Goal: Task Accomplishment & Management: Use online tool/utility

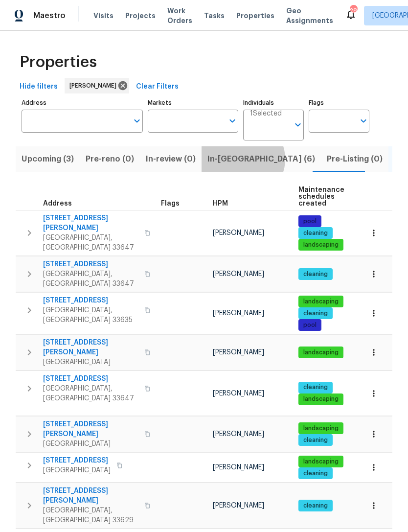
click at [236, 159] on span "In-reno (6)" at bounding box center [261, 159] width 108 height 14
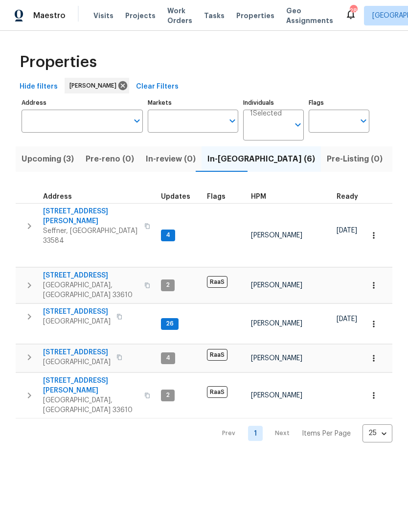
click at [85, 214] on span "807 Old Darby St" at bounding box center [90, 216] width 95 height 20
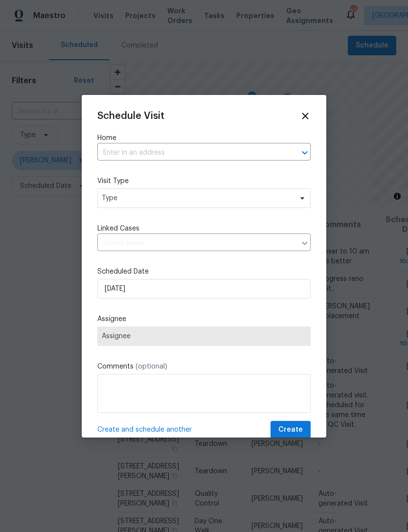
click at [125, 149] on input "text" at bounding box center [190, 152] width 186 height 15
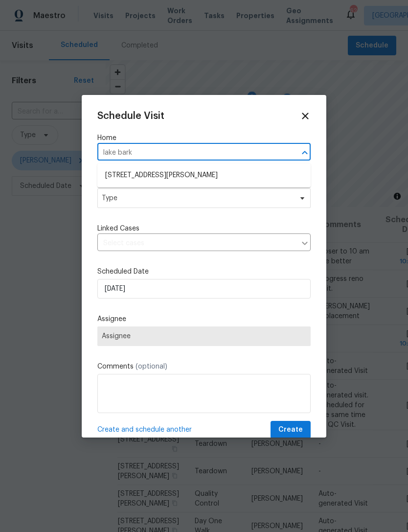
type input "lake bark"
click at [217, 190] on span "Type" at bounding box center [203, 198] width 213 height 20
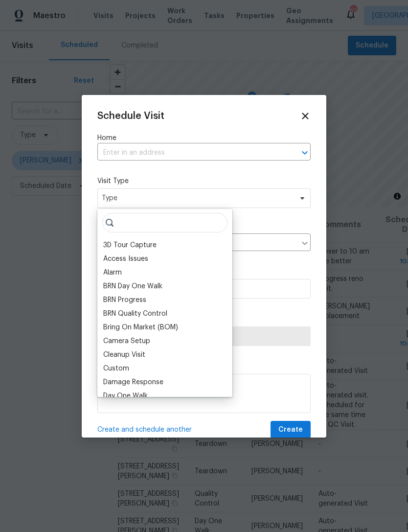
click at [237, 170] on div "Schedule Visit Home ​ Visit Type Type Linked Cases ​ Scheduled Date 8/14/2025 A…" at bounding box center [203, 275] width 213 height 328
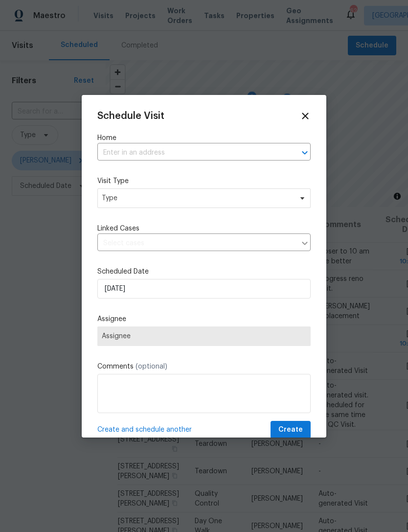
click at [209, 152] on input "text" at bounding box center [190, 152] width 186 height 15
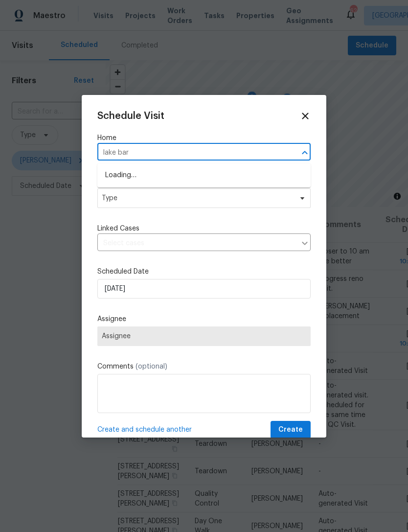
type input "lake bark"
click at [217, 178] on li "23910 Lake Bark Ct, Lutz, FL 33559" at bounding box center [203, 175] width 213 height 16
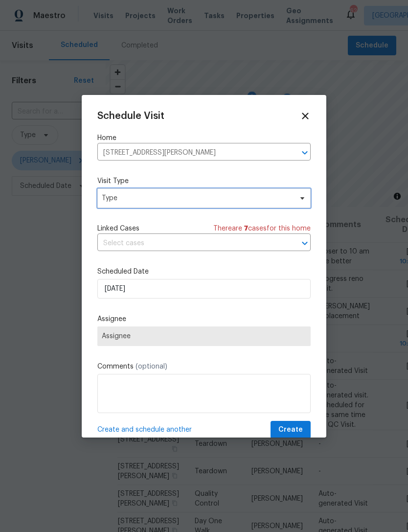
click at [191, 192] on span "Type" at bounding box center [203, 198] width 213 height 20
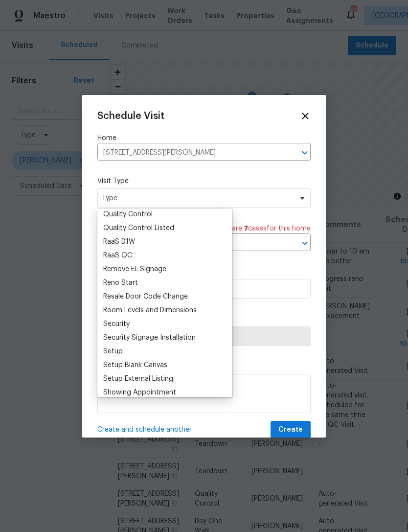
scroll to position [680, 0]
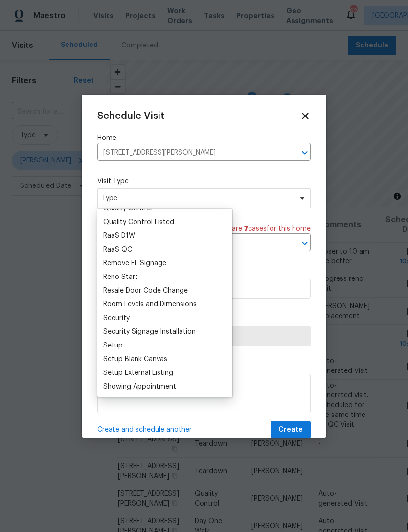
click at [130, 346] on div "Setup" at bounding box center [164, 346] width 129 height 14
click at [120, 343] on div "Setup" at bounding box center [113, 345] width 20 height 10
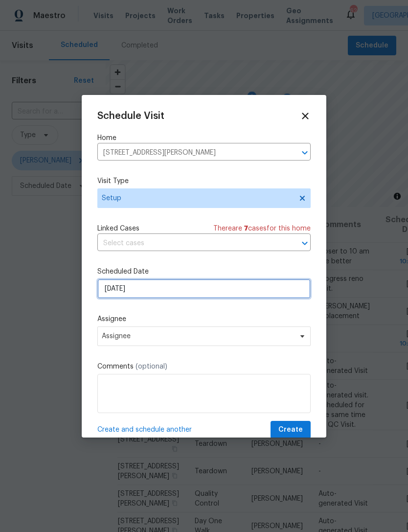
click at [156, 287] on input "8/14/2025" at bounding box center [203, 289] width 213 height 20
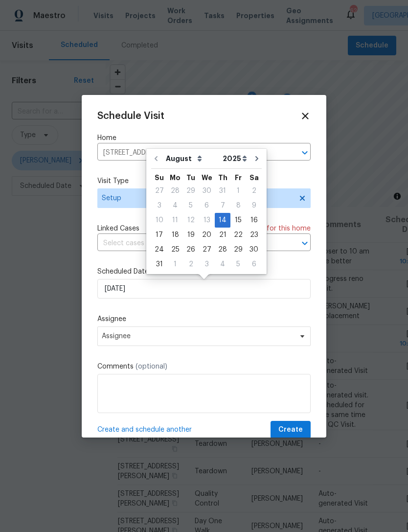
click at [180, 306] on div "Schedule Visit Home 23910 Lake Bark Ct, Lutz, FL 33559 ​ Visit Type Setup Linke…" at bounding box center [203, 275] width 213 height 328
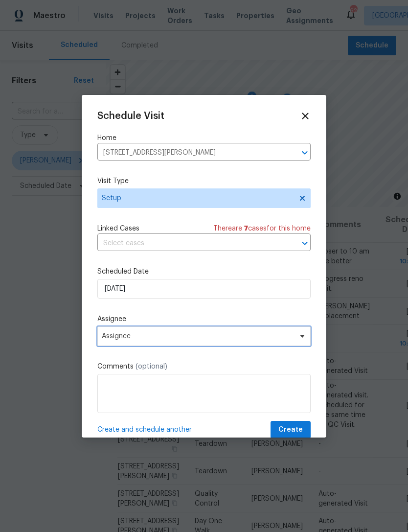
click at [196, 338] on span "Assignee" at bounding box center [198, 336] width 192 height 8
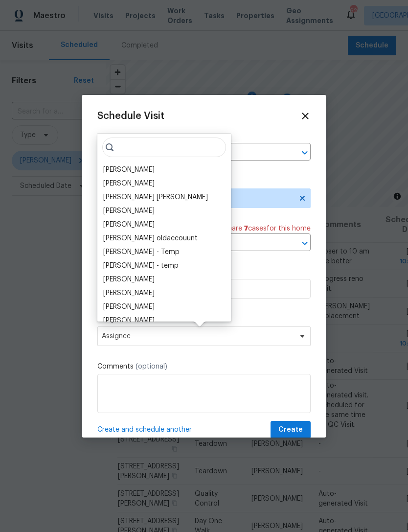
click at [141, 172] on div "[PERSON_NAME]" at bounding box center [128, 170] width 51 height 10
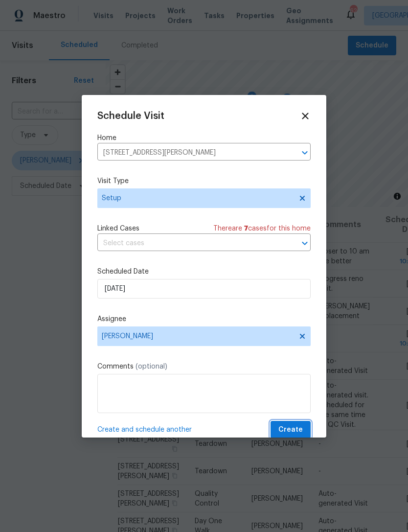
click at [291, 428] on span "Create" at bounding box center [290, 430] width 24 height 12
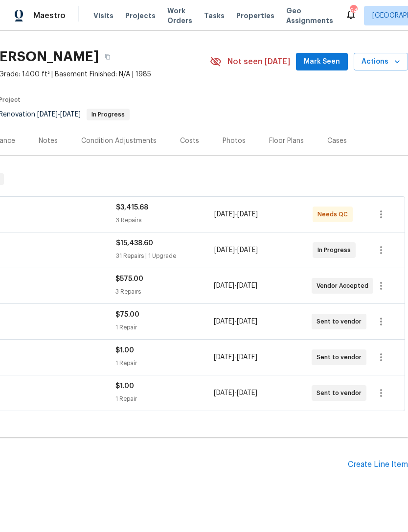
scroll to position [22, 145]
click at [382, 468] on div "Create Line Item" at bounding box center [378, 464] width 60 height 9
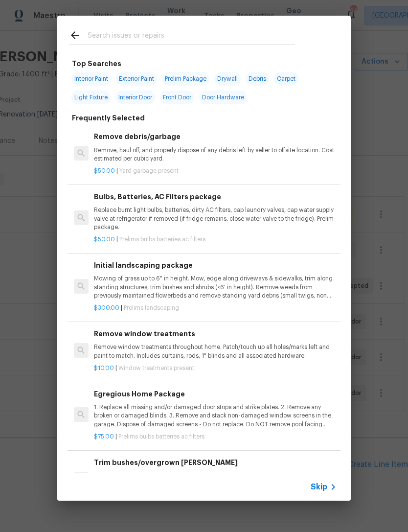
click at [322, 481] on div "Skip" at bounding box center [325, 487] width 28 height 12
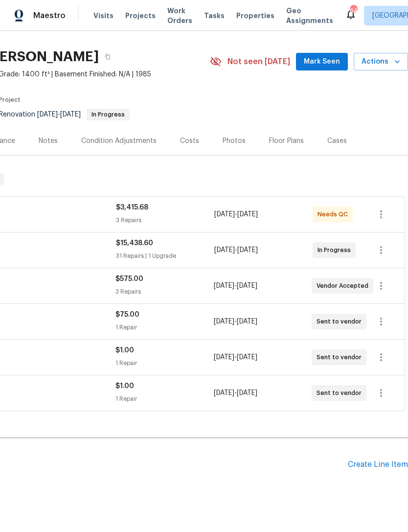
click at [385, 463] on div "Create Line Item" at bounding box center [378, 464] width 60 height 9
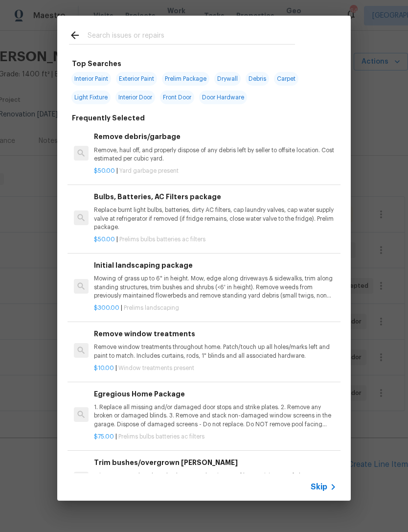
click at [320, 488] on span "Skip" at bounding box center [319, 487] width 17 height 10
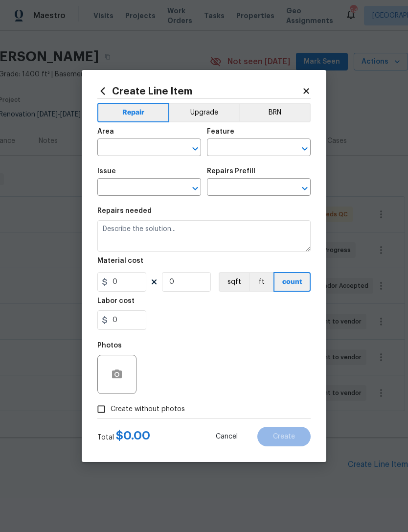
click at [151, 150] on input "text" at bounding box center [135, 148] width 76 height 15
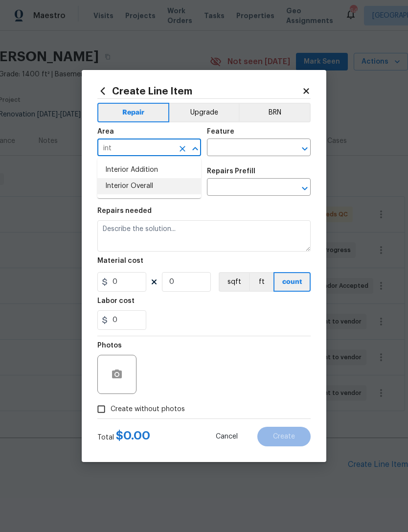
click at [146, 194] on li "Interior Overall" at bounding box center [149, 186] width 104 height 16
type input "Interior Overall"
click at [241, 144] on input "text" at bounding box center [245, 148] width 76 height 15
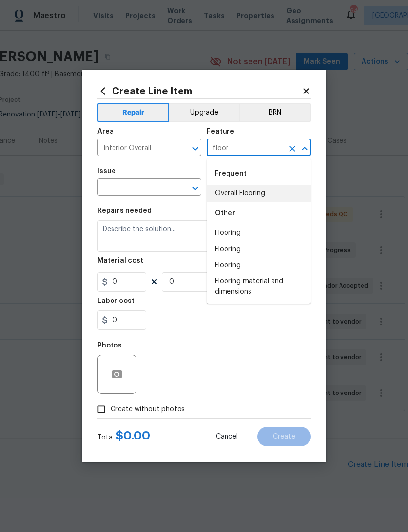
click at [274, 197] on li "Overall Flooring" at bounding box center [259, 193] width 104 height 16
type input "Overall Flooring"
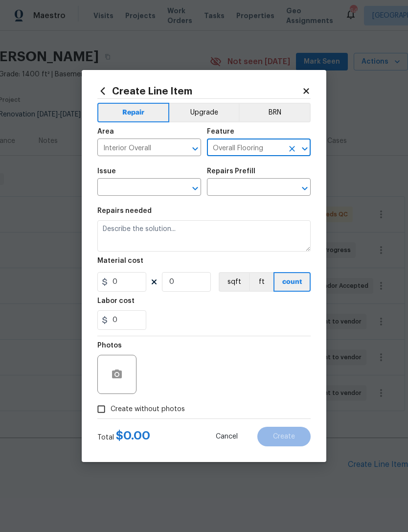
click at [154, 192] on input "text" at bounding box center [135, 188] width 76 height 15
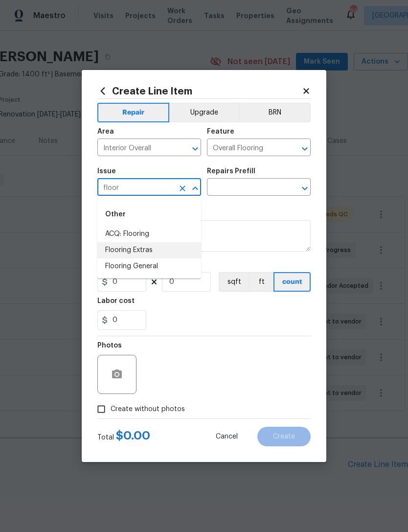
click at [176, 251] on li "Flooring Extras" at bounding box center [149, 250] width 104 height 16
type input "Flooring Extras"
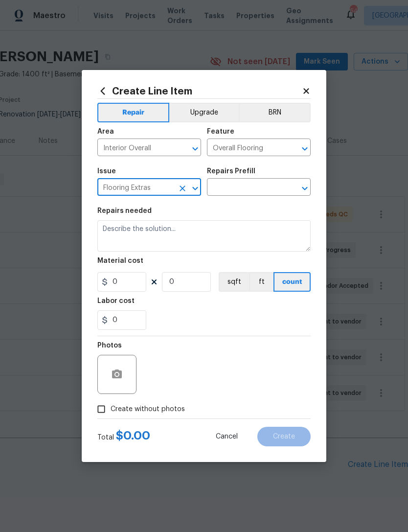
click at [255, 200] on div "Issue Flooring Extras ​ Repairs Prefill ​" at bounding box center [203, 182] width 213 height 40
click at [305, 190] on icon "Open" at bounding box center [304, 187] width 5 height 3
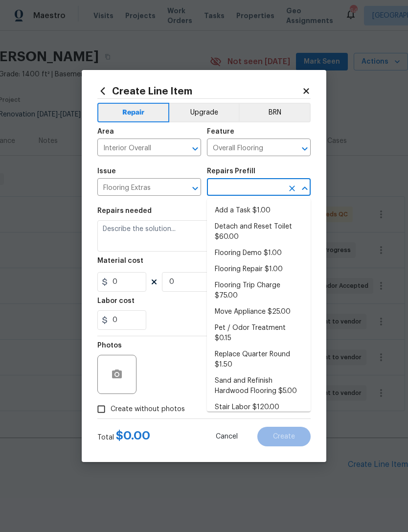
click at [270, 211] on li "Add a Task $1.00" at bounding box center [259, 211] width 104 height 16
type input "Add a Task $1.00"
type textarea "HPM to detail"
type input "1"
type input "Add a Task $1.00"
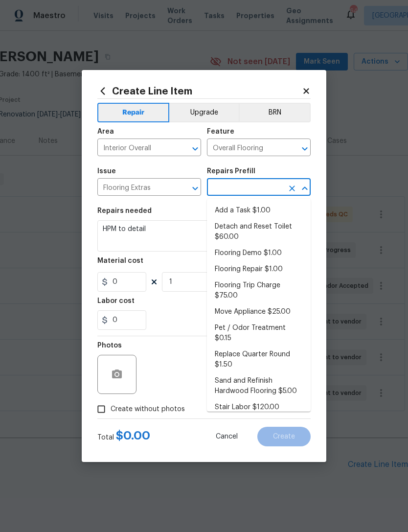
type input "1"
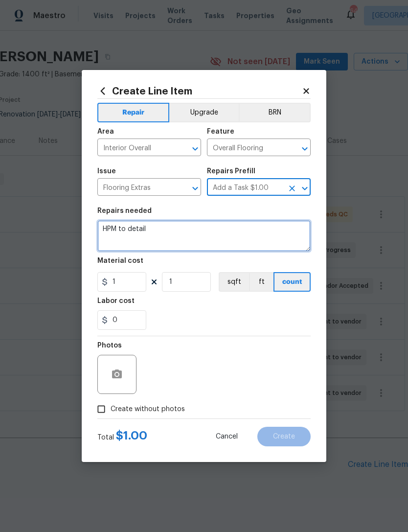
click at [245, 239] on textarea "HPM to detail" at bounding box center [203, 235] width 213 height 31
type textarea "H"
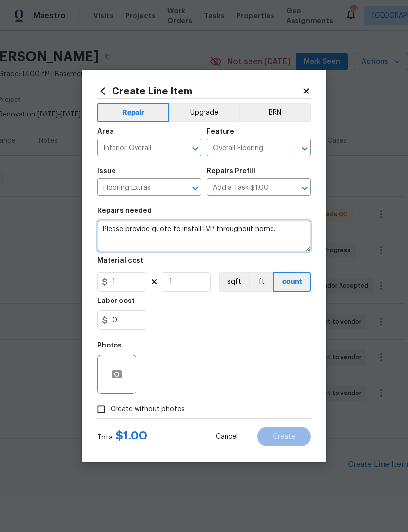
type textarea "Please provide quote to install LVP throughout home."
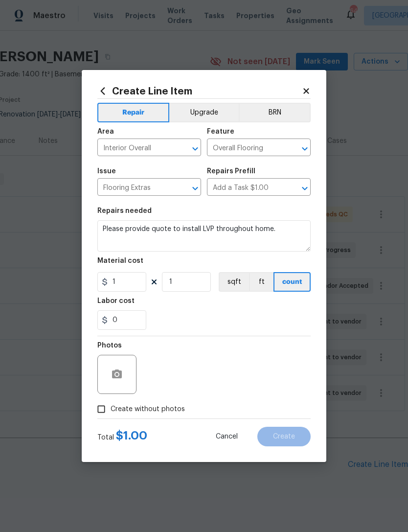
click at [168, 319] on div "0" at bounding box center [203, 320] width 213 height 20
click at [106, 411] on input "Create without photos" at bounding box center [101, 409] width 19 height 19
checkbox input "true"
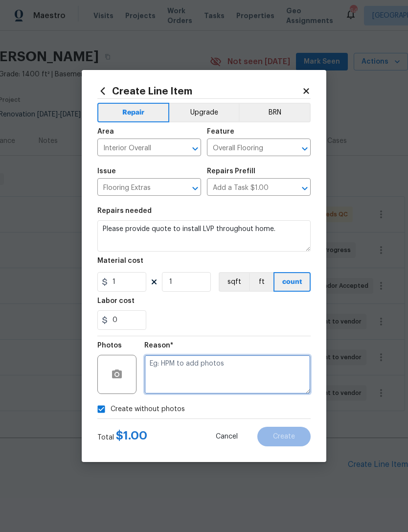
click at [176, 377] on textarea at bounding box center [227, 374] width 166 height 39
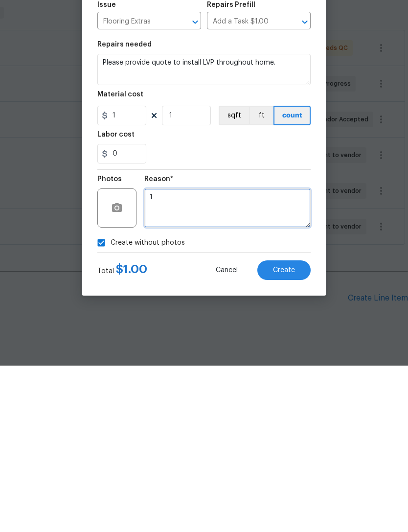
type textarea "1"
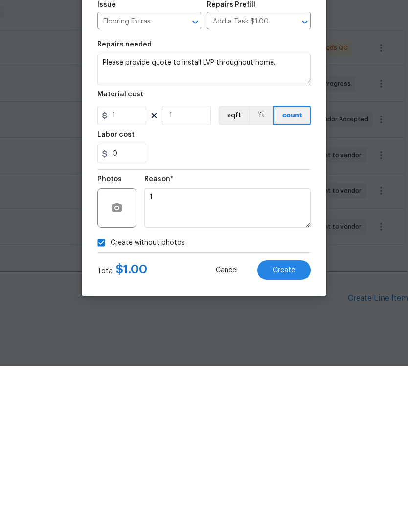
click at [286, 427] on button "Create" at bounding box center [283, 437] width 53 height 20
